Goal: Find specific page/section: Find specific page/section

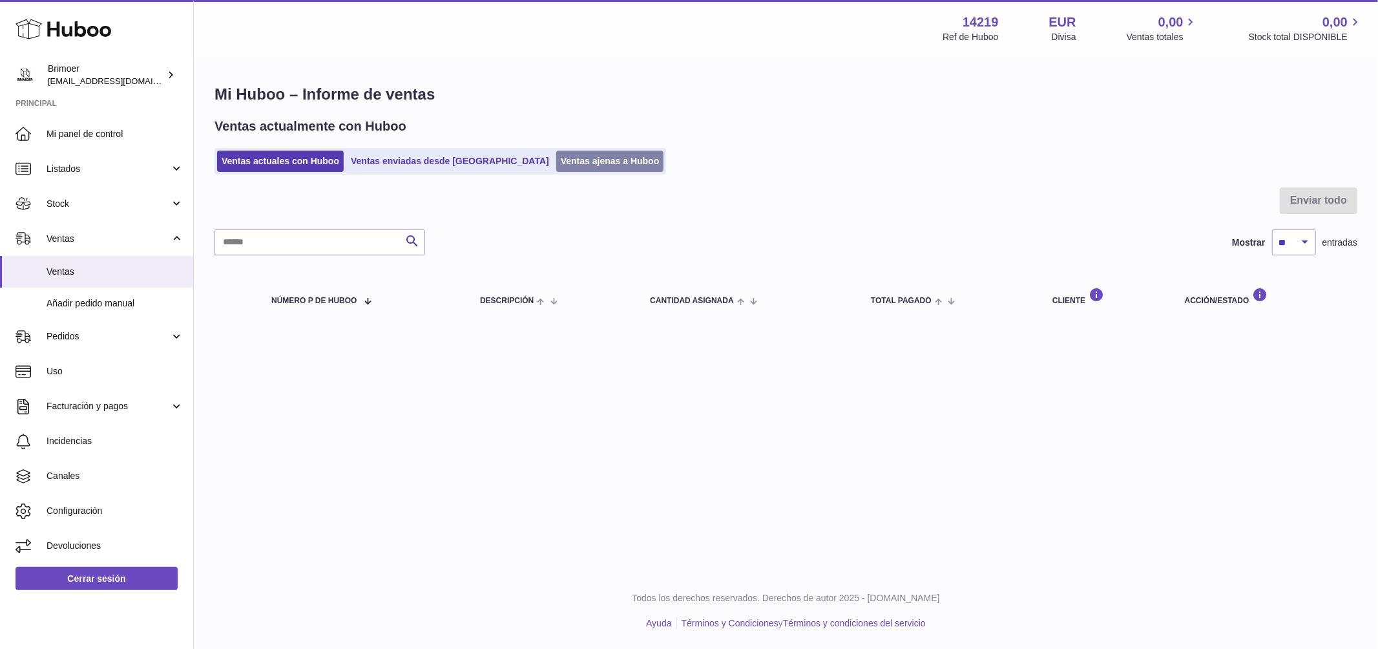
click at [556, 158] on link "Ventas ajenas a Huboo" at bounding box center [610, 161] width 108 height 21
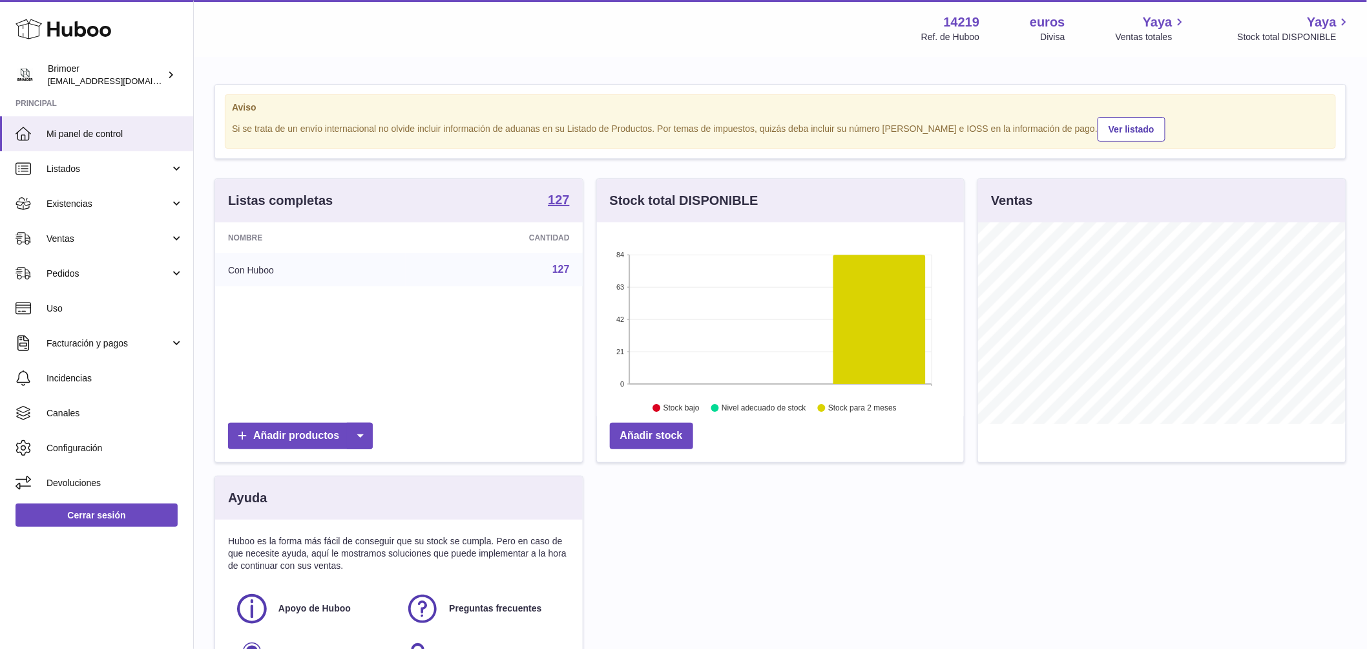
scroll to position [202, 367]
click at [99, 233] on span "Ventas" at bounding box center [108, 239] width 123 height 12
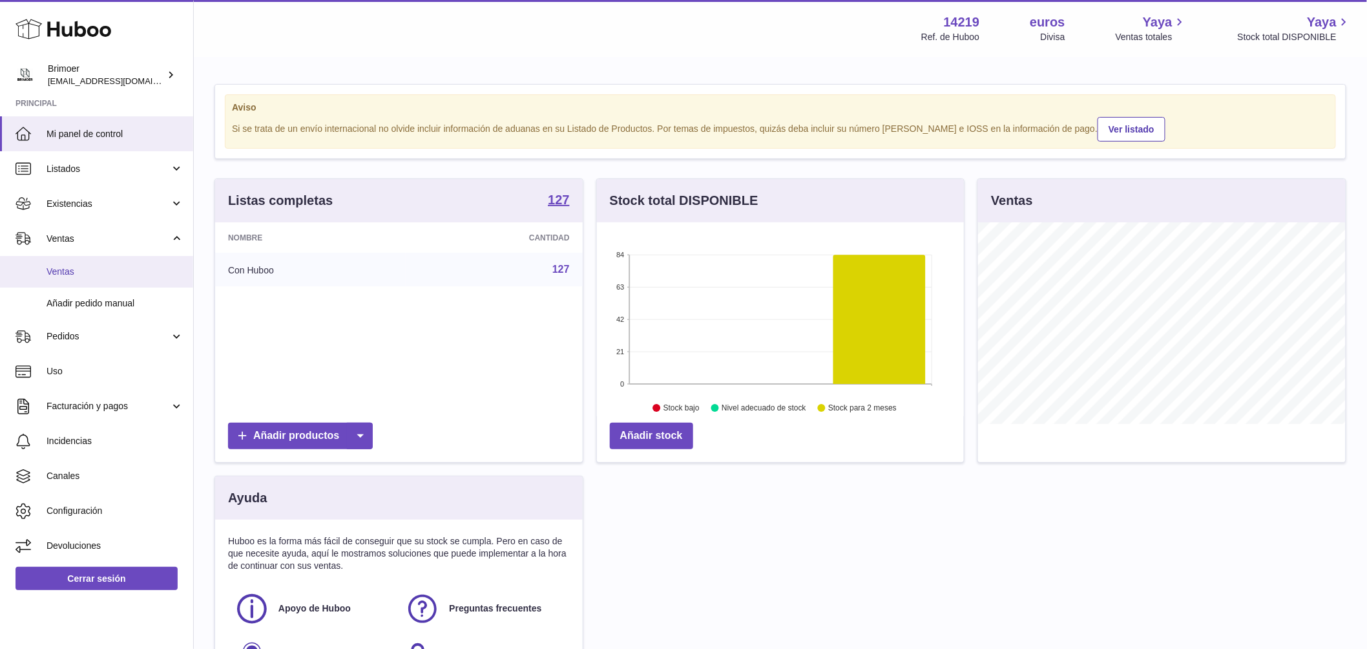
click at [109, 273] on span "Ventas" at bounding box center [115, 272] width 137 height 12
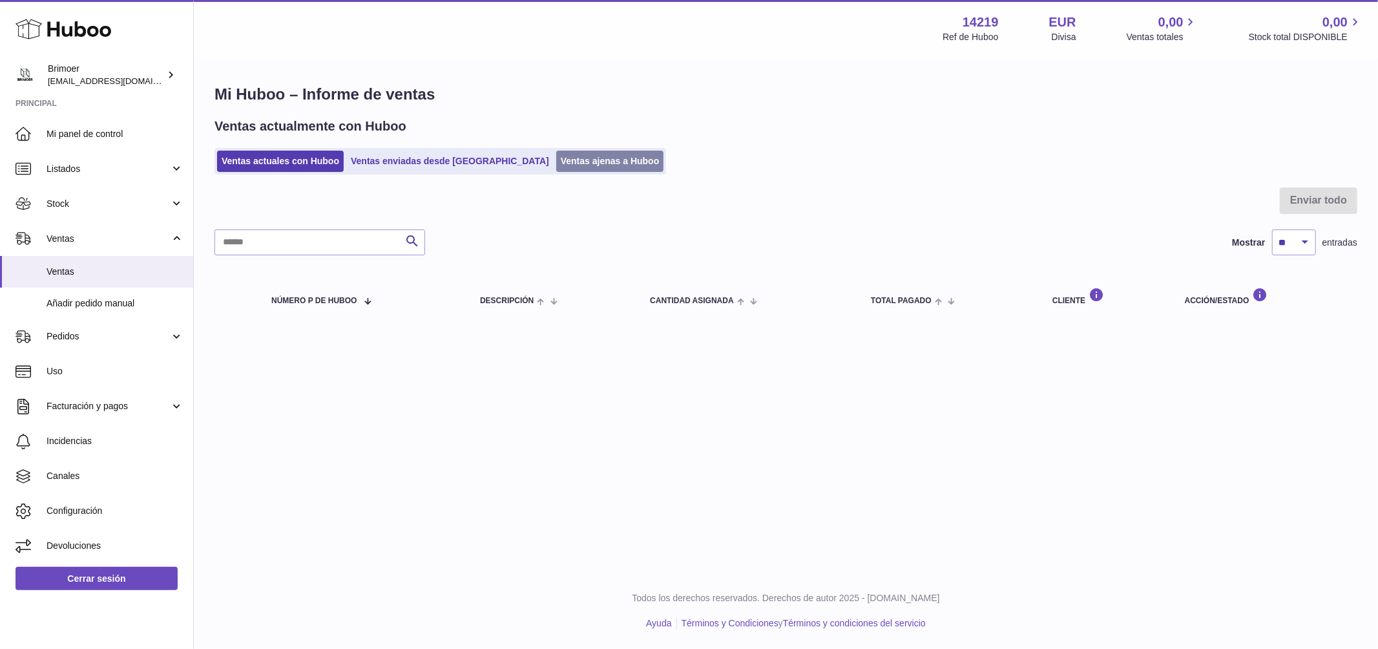
click at [556, 169] on link "Ventas ajenas a Huboo" at bounding box center [610, 161] width 108 height 21
